Goal: Navigation & Orientation: Find specific page/section

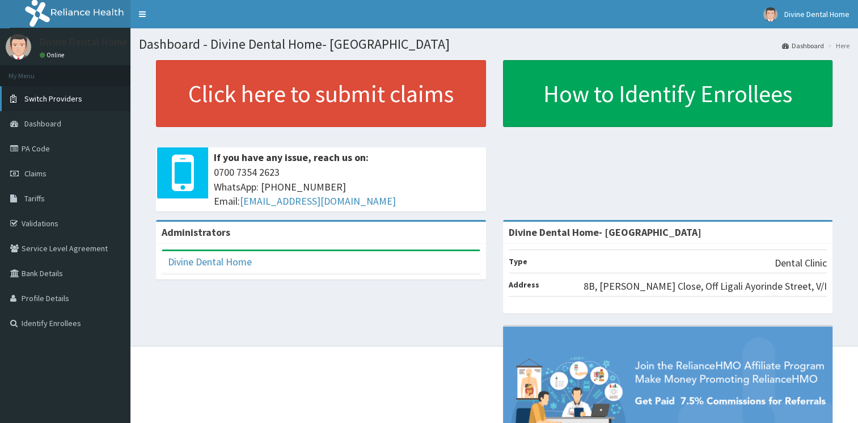
click at [90, 102] on link "Switch Providers" at bounding box center [65, 98] width 130 height 25
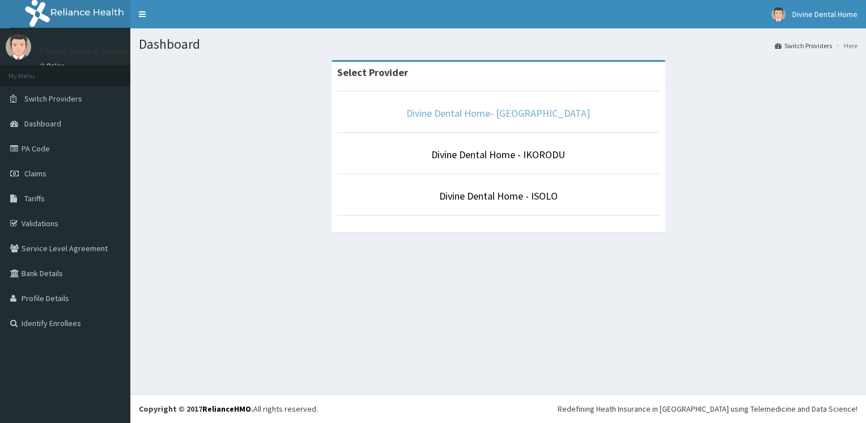
click at [490, 111] on link "Divine Dental Home- [GEOGRAPHIC_DATA]" at bounding box center [499, 113] width 184 height 13
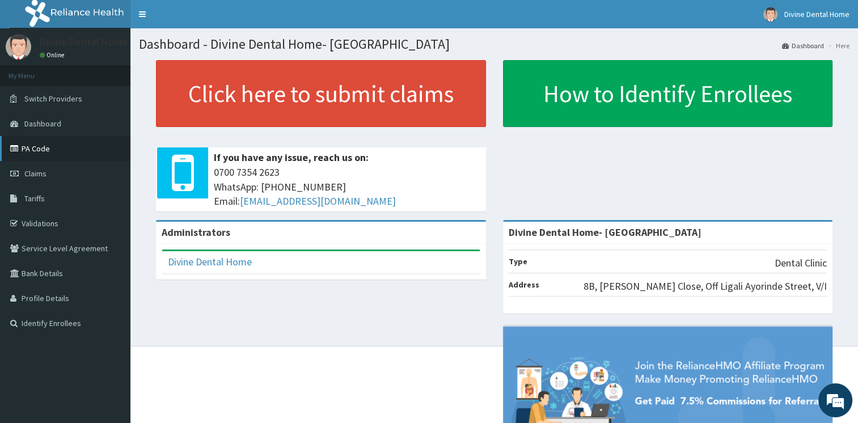
click at [58, 150] on link "PA Code" at bounding box center [65, 148] width 130 height 25
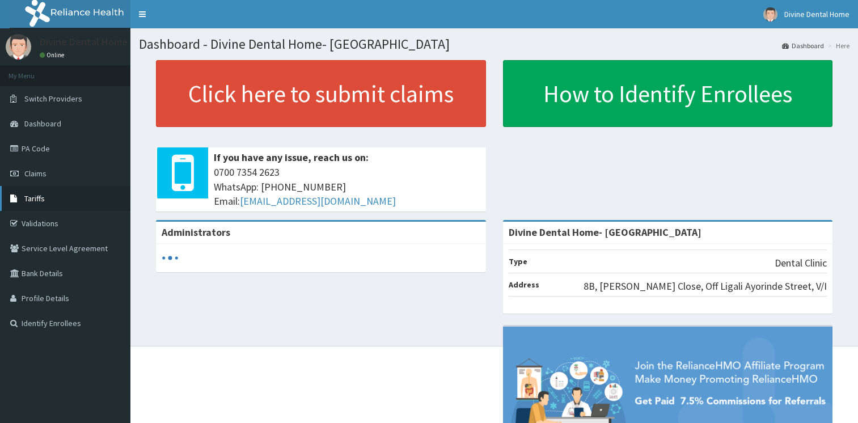
click at [53, 194] on link "Tariffs" at bounding box center [65, 198] width 130 height 25
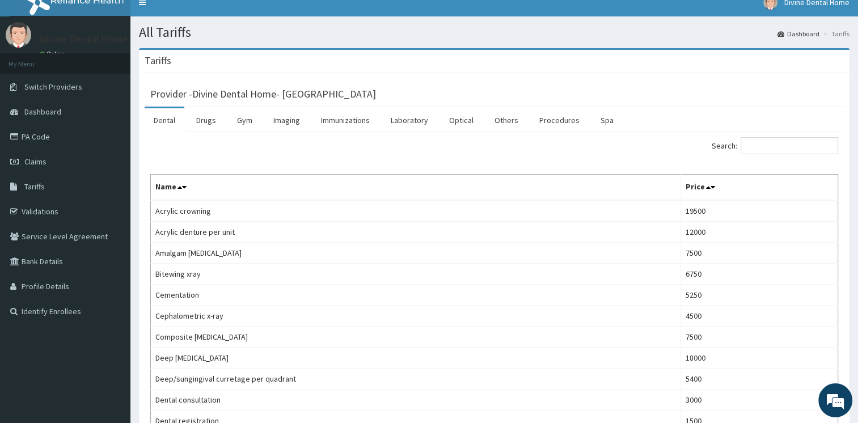
scroll to position [9, 0]
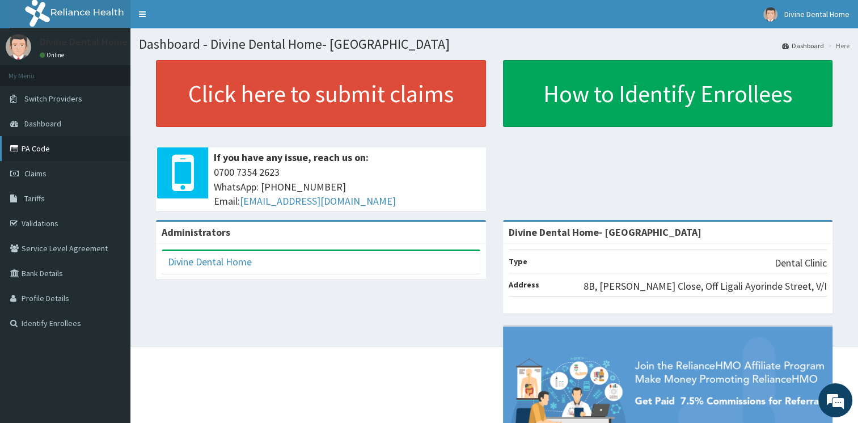
click at [49, 153] on link "PA Code" at bounding box center [65, 148] width 130 height 25
click at [39, 152] on link "PA Code" at bounding box center [65, 148] width 130 height 25
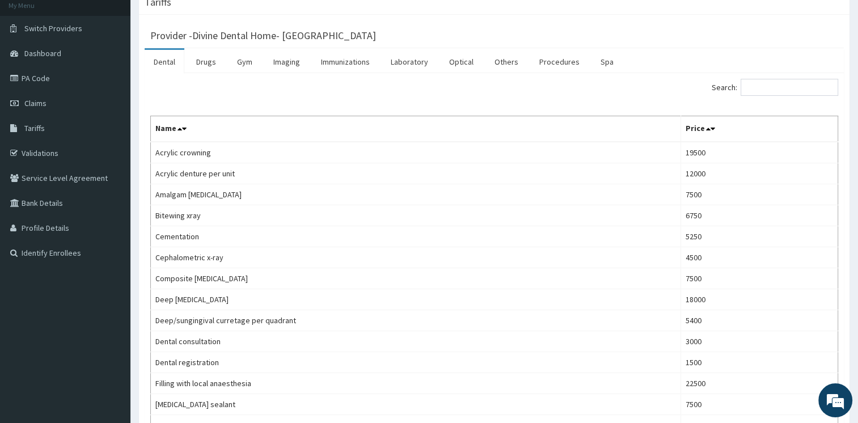
scroll to position [18, 0]
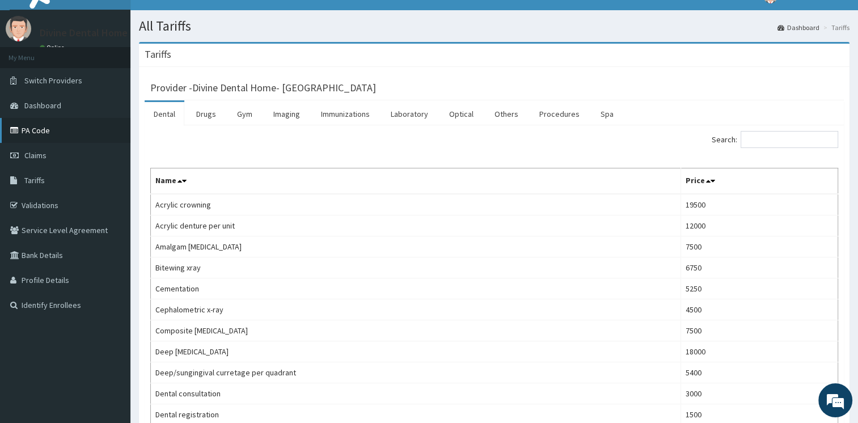
click at [53, 127] on link "PA Code" at bounding box center [65, 130] width 130 height 25
